Goal: Navigation & Orientation: Understand site structure

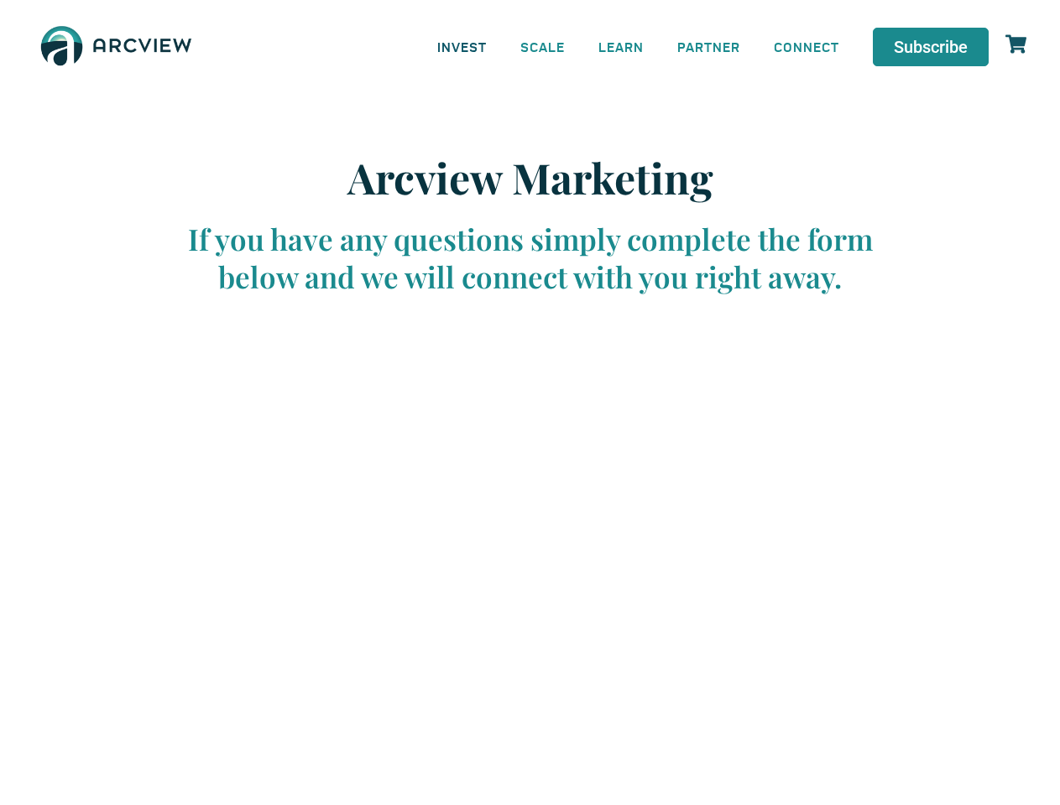
click at [461, 46] on link "INVEST" at bounding box center [461, 47] width 83 height 38
click at [543, 46] on link "SCALE" at bounding box center [542, 47] width 78 height 38
click at [621, 46] on link "LEARN" at bounding box center [620, 47] width 79 height 38
click at [806, 46] on link "CONNECT" at bounding box center [806, 47] width 99 height 38
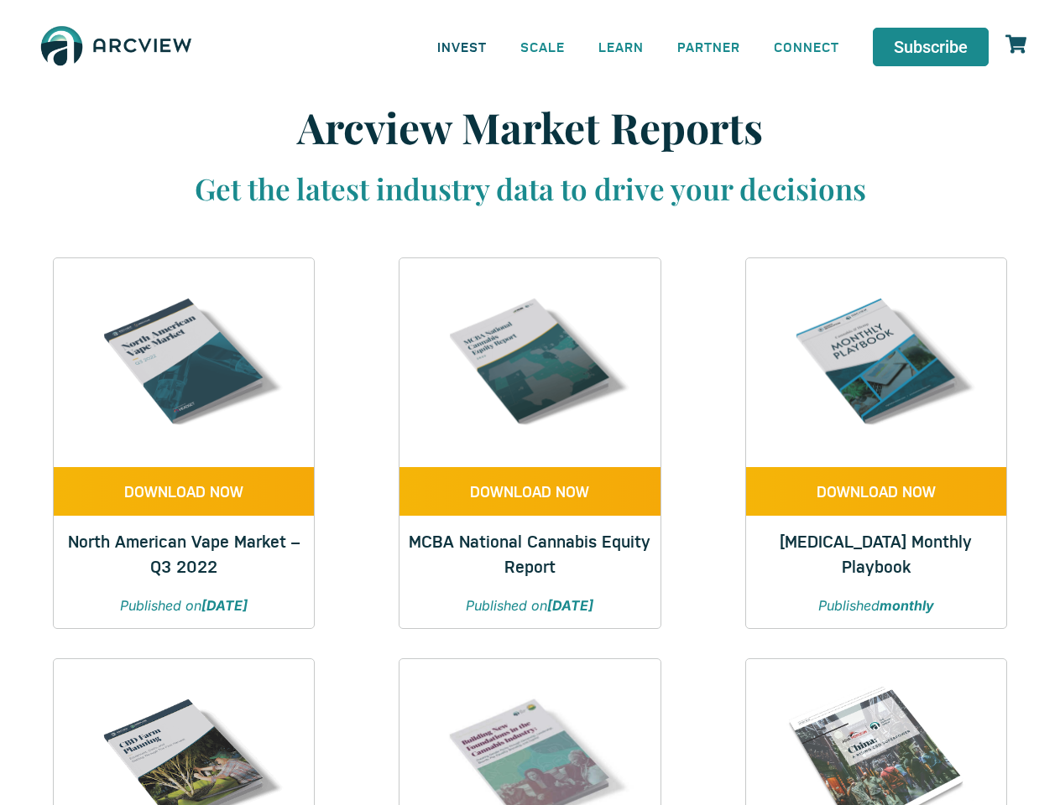
click at [461, 46] on link "INVEST" at bounding box center [461, 47] width 83 height 38
click at [543, 46] on link "SCALE" at bounding box center [542, 47] width 78 height 38
click at [621, 46] on link "LEARN" at bounding box center [620, 47] width 79 height 38
click at [806, 46] on link "CONNECT" at bounding box center [806, 47] width 99 height 38
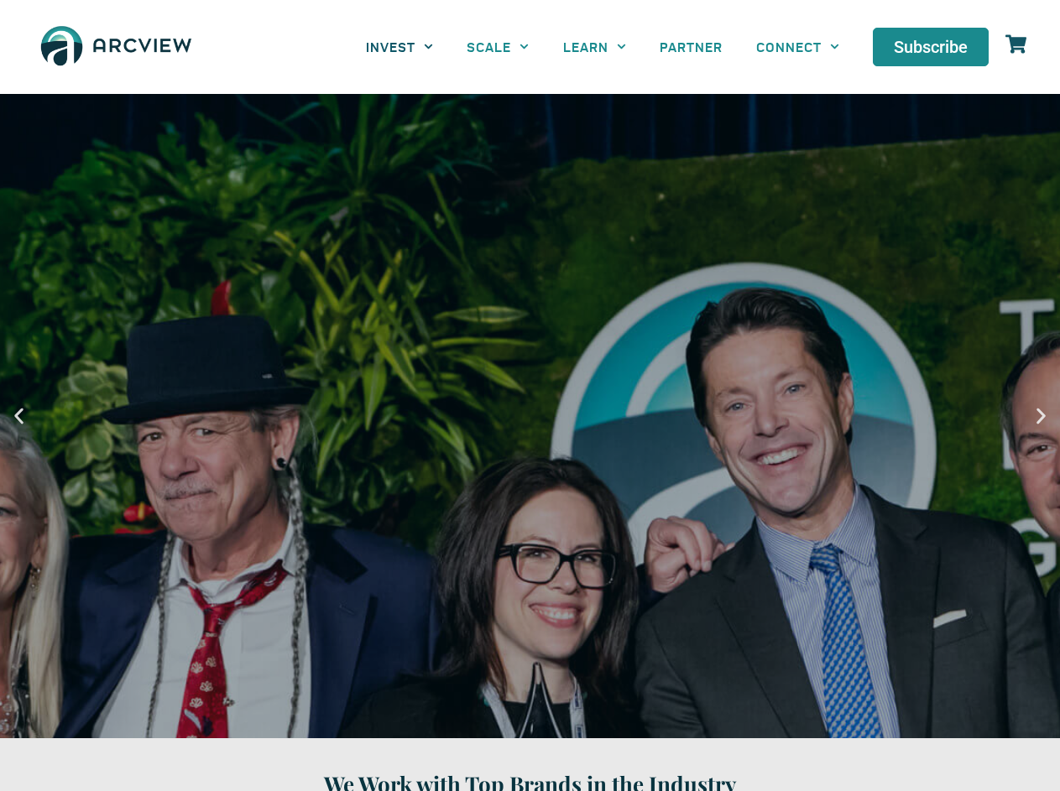
click at [399, 46] on link "INVEST" at bounding box center [399, 47] width 101 height 38
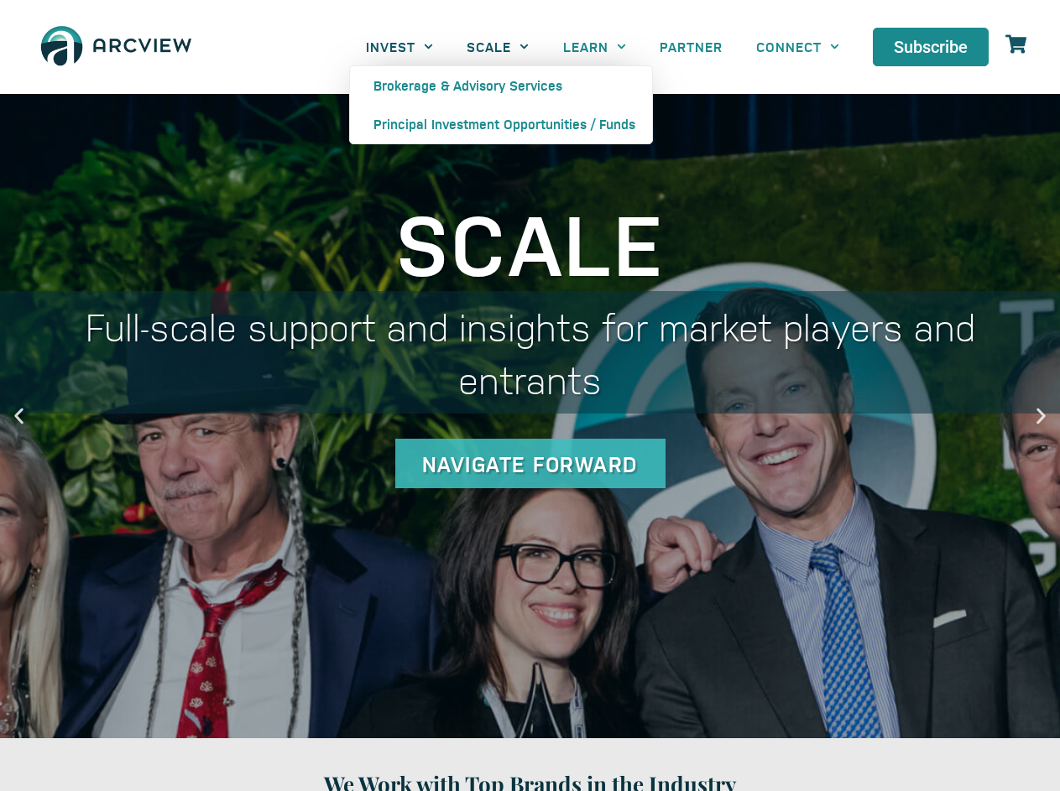
click at [498, 46] on link "SCALE" at bounding box center [498, 47] width 96 height 38
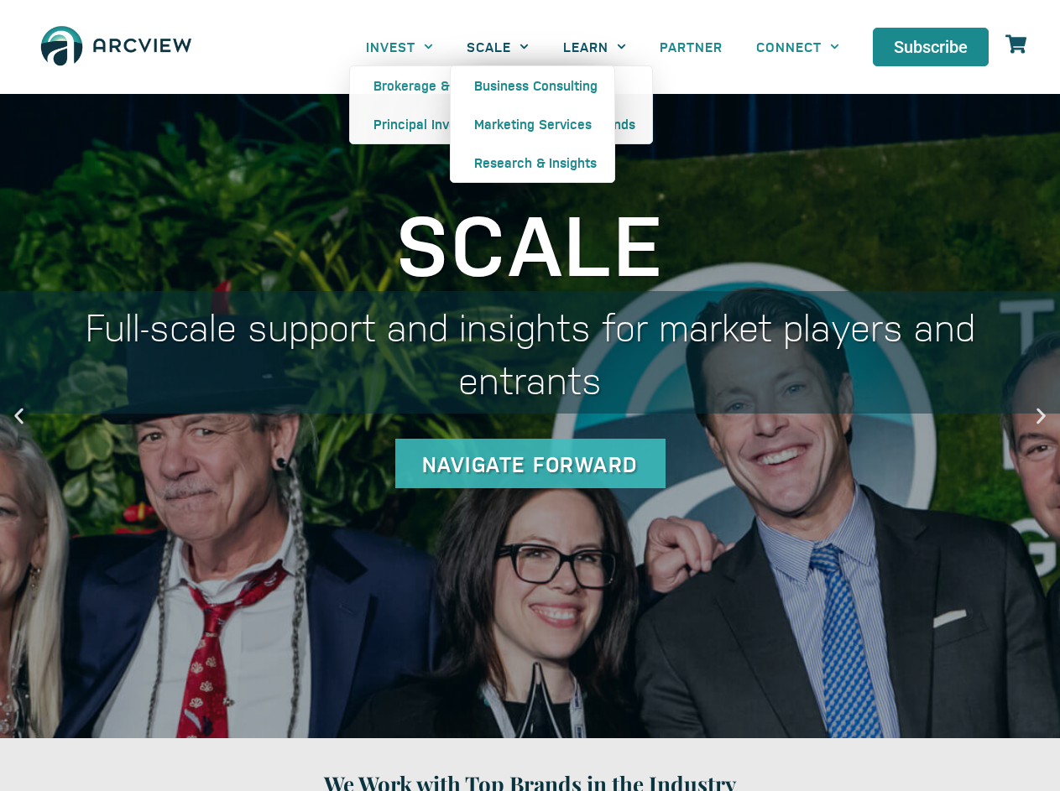
click at [594, 46] on link "LEARN" at bounding box center [594, 47] width 96 height 38
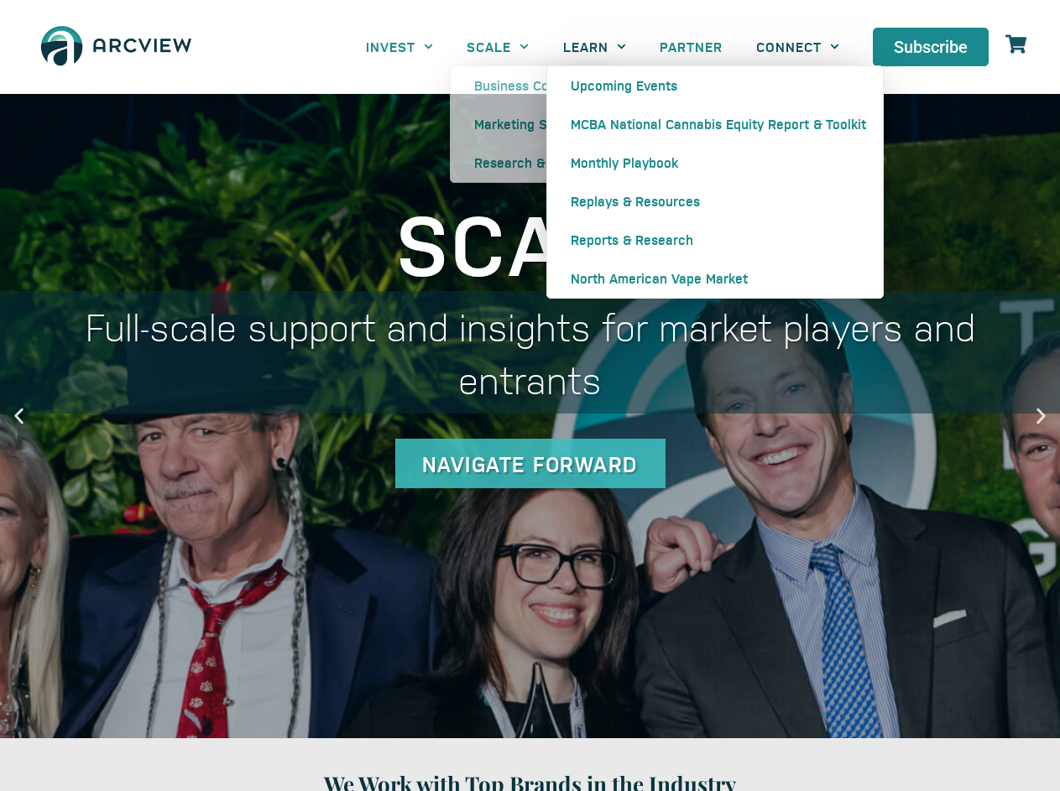
click at [797, 46] on link "CONNECT" at bounding box center [797, 47] width 117 height 38
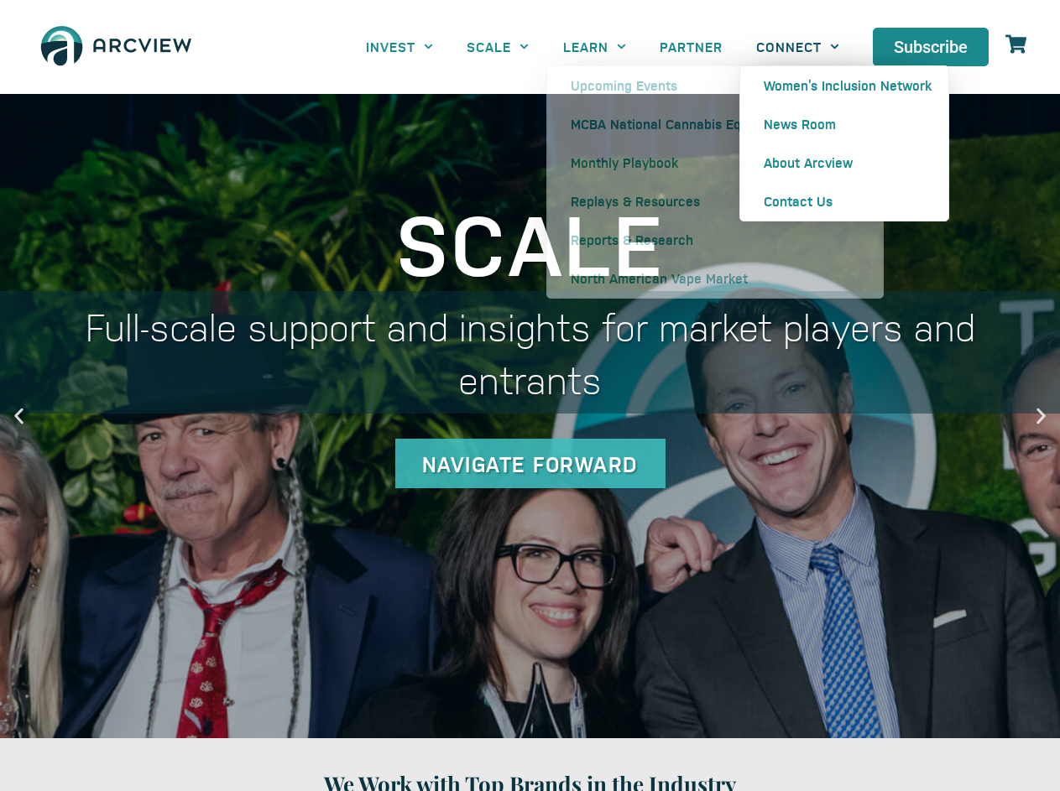
click at [18, 415] on icon "Previous slide" at bounding box center [18, 415] width 21 height 21
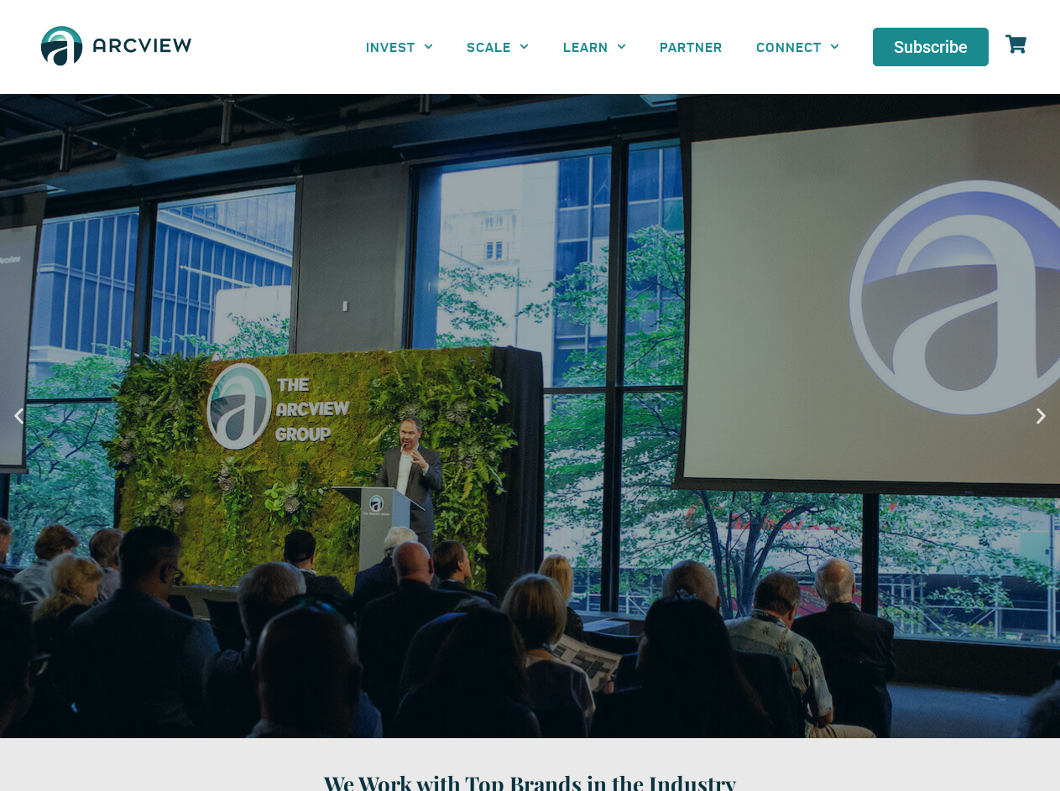
click at [1040, 415] on icon "Next slide" at bounding box center [1040, 415] width 21 height 21
